Goal: Task Accomplishment & Management: Manage account settings

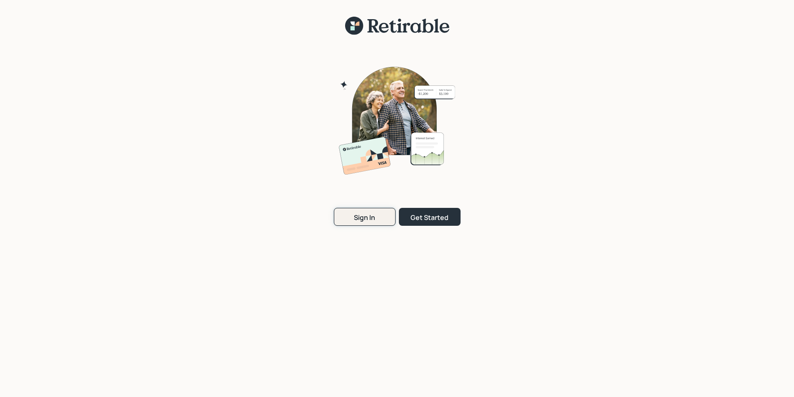
click at [375, 214] on button "Sign In" at bounding box center [365, 217] width 62 height 18
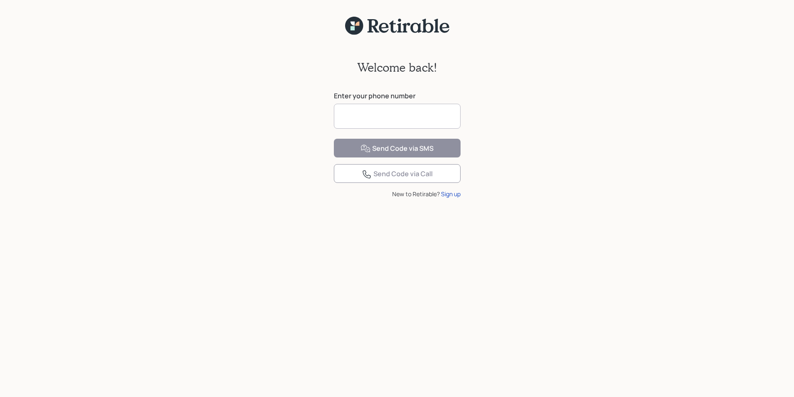
click at [355, 122] on input at bounding box center [397, 116] width 127 height 25
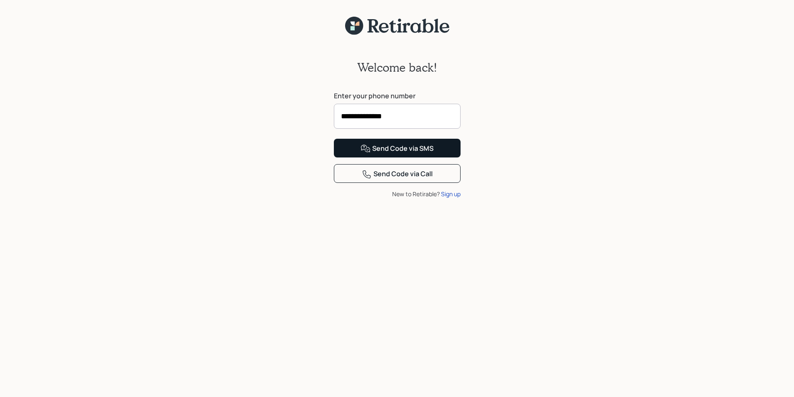
type input "**********"
click at [408, 154] on div "Send Code via SMS" at bounding box center [396, 149] width 73 height 10
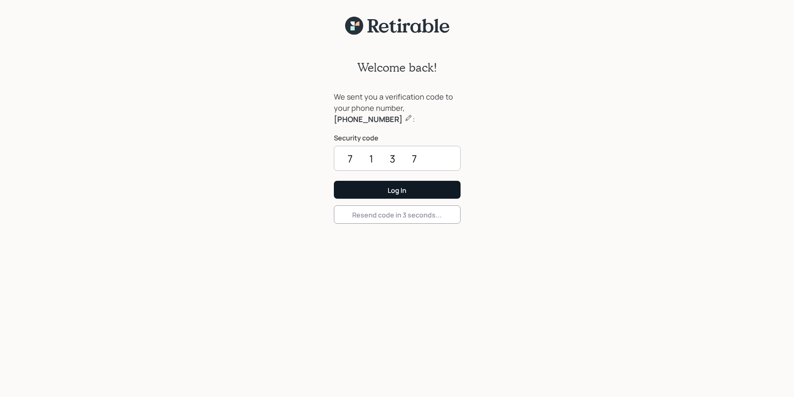
type input "7137"
click at [334, 181] on button "Log In" at bounding box center [397, 190] width 127 height 18
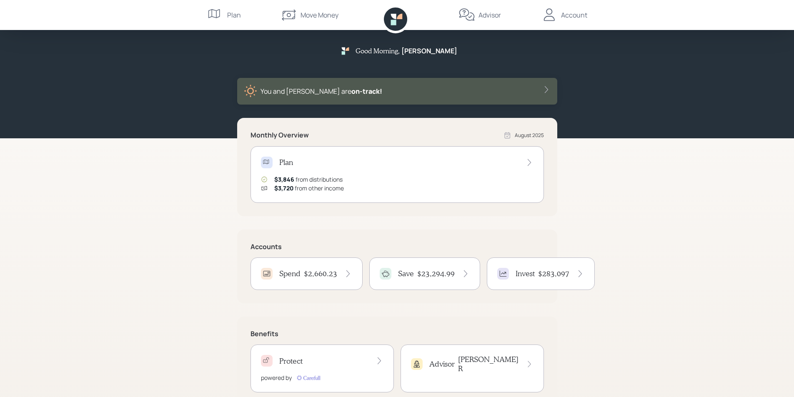
click at [320, 274] on h4 "$2,660.23" at bounding box center [320, 273] width 33 height 9
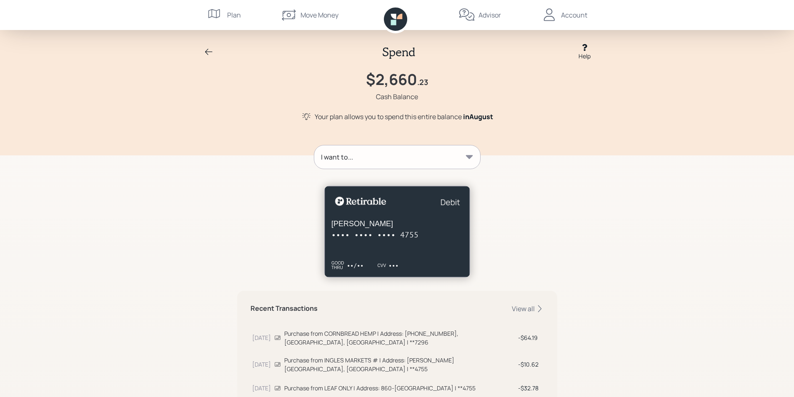
click at [209, 50] on icon at bounding box center [209, 52] width 10 height 10
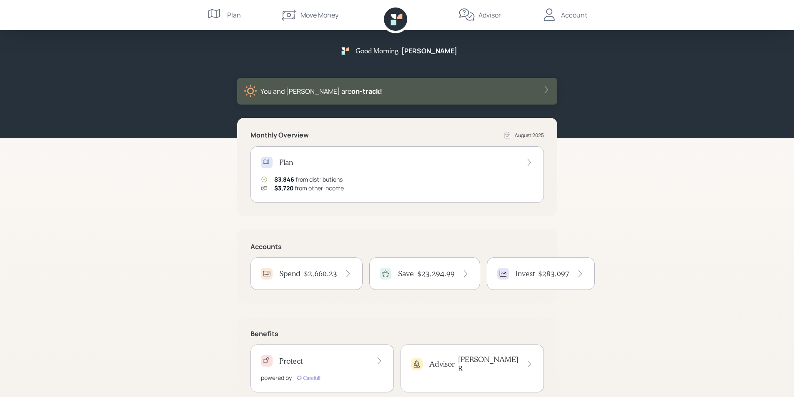
click at [543, 276] on h4 "$283,097" at bounding box center [553, 273] width 31 height 9
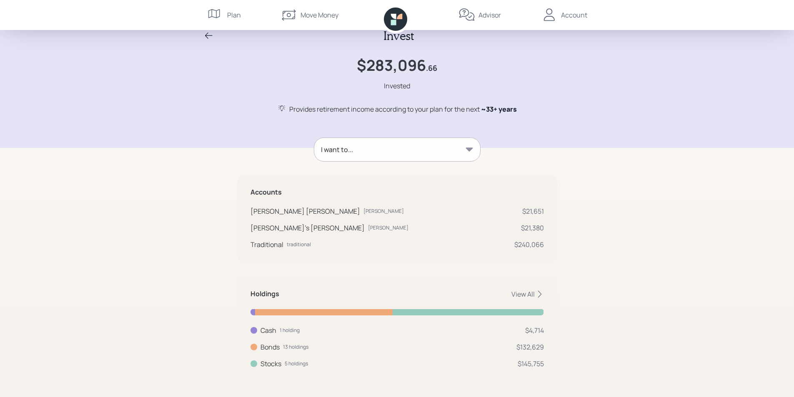
scroll to position [23, 0]
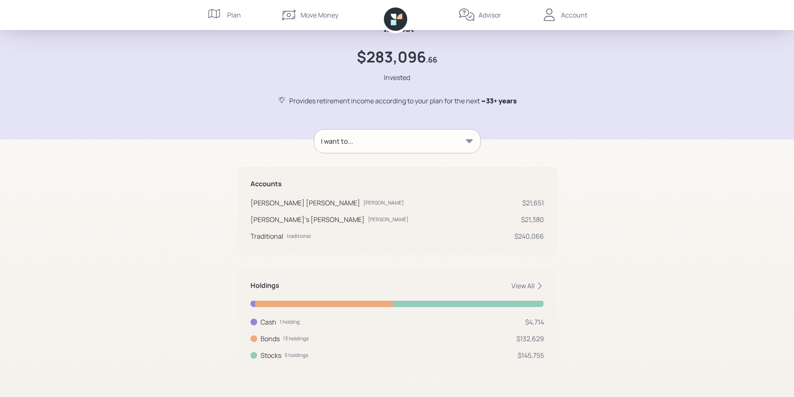
click at [571, 17] on div "Account" at bounding box center [574, 15] width 26 height 10
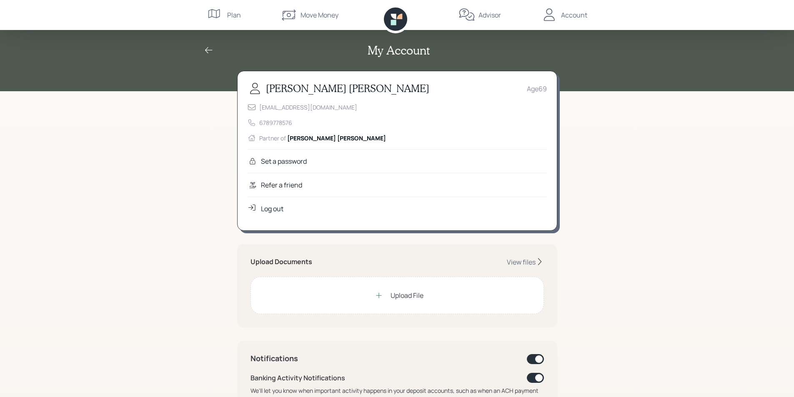
click at [278, 207] on div "Log out" at bounding box center [272, 209] width 23 height 10
